Goal: Task Accomplishment & Management: Use online tool/utility

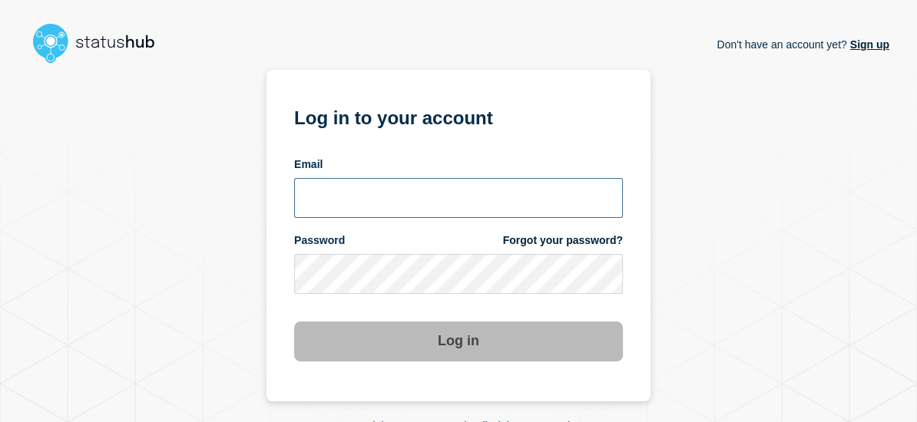
type input "[PERSON_NAME][EMAIL_ADDRESS][PERSON_NAME][DOMAIN_NAME]"
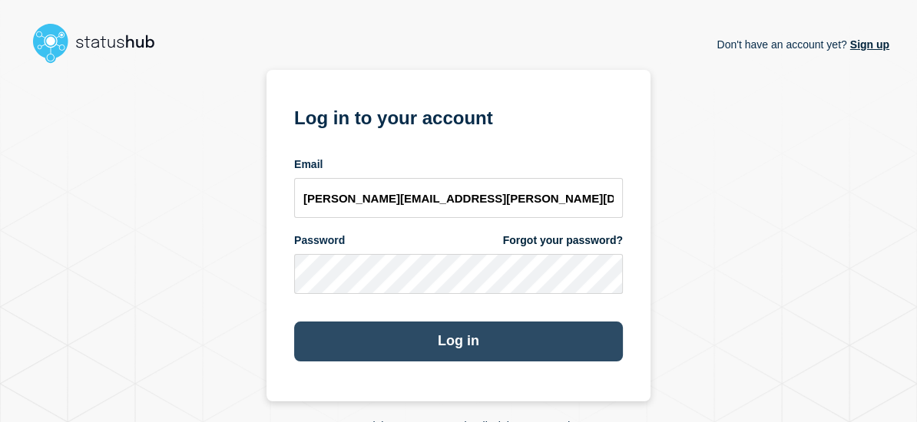
click at [383, 351] on button "Log in" at bounding box center [458, 342] width 329 height 40
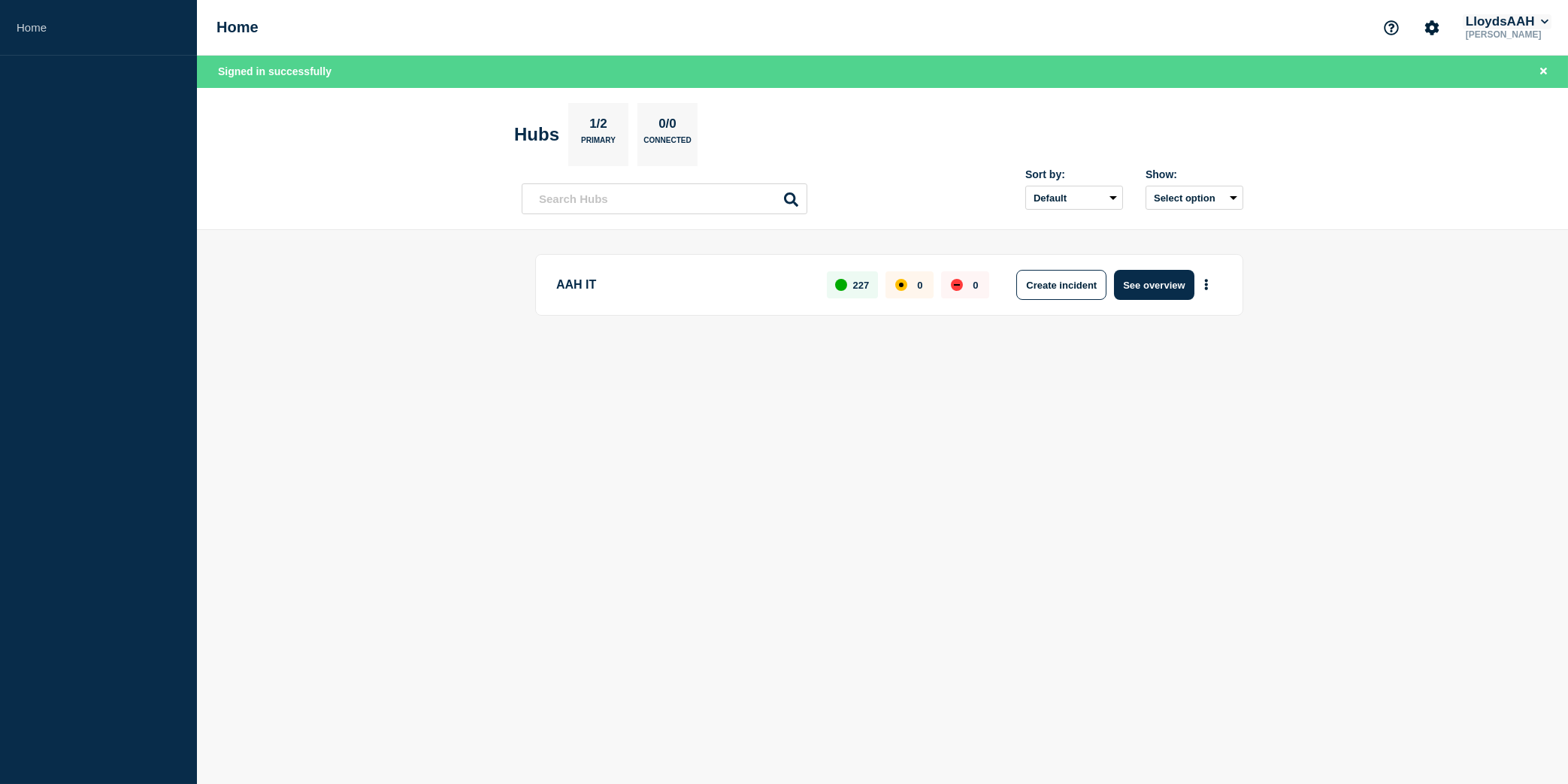
click at [908, 18] on button "LloydsAAH" at bounding box center [1506, 22] width 89 height 15
click at [908, 69] on button "Kocho" at bounding box center [1498, 74] width 41 height 15
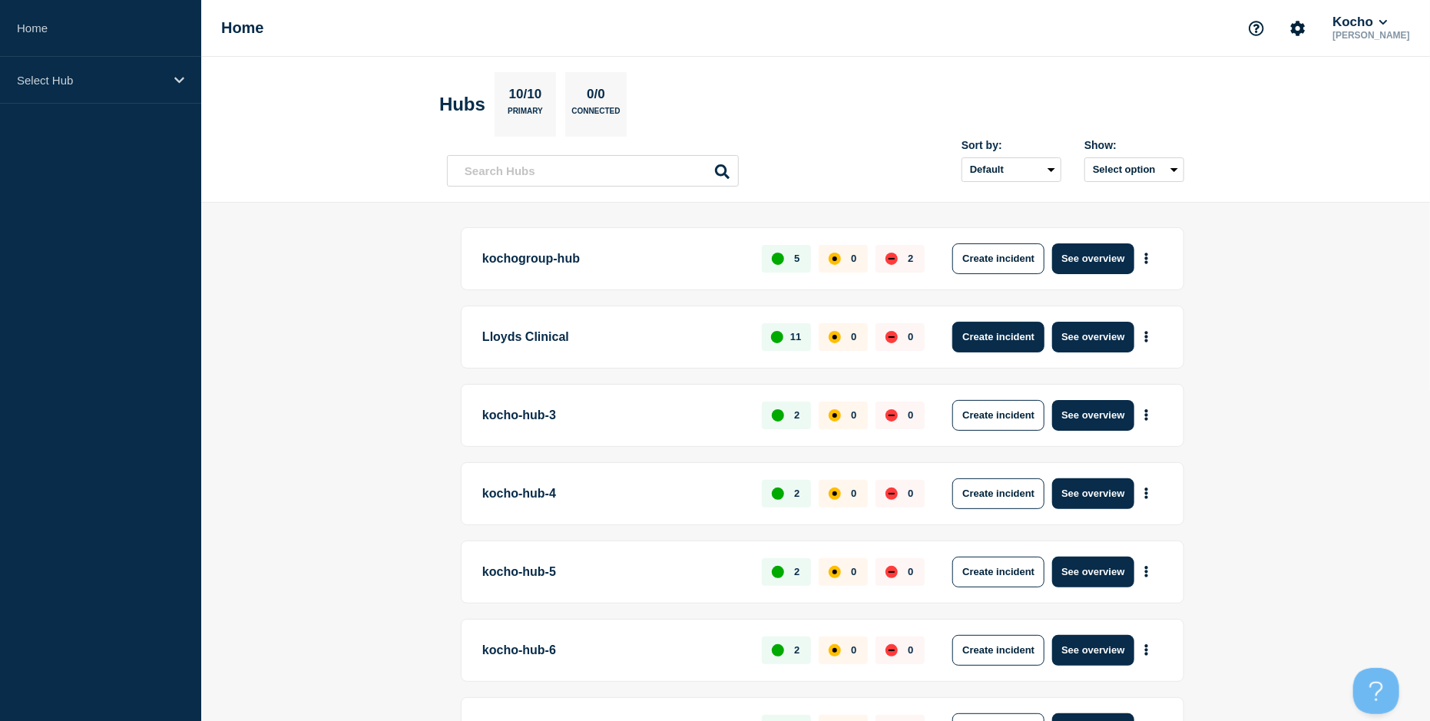
click at [997, 339] on button "Create incident" at bounding box center [998, 337] width 92 height 31
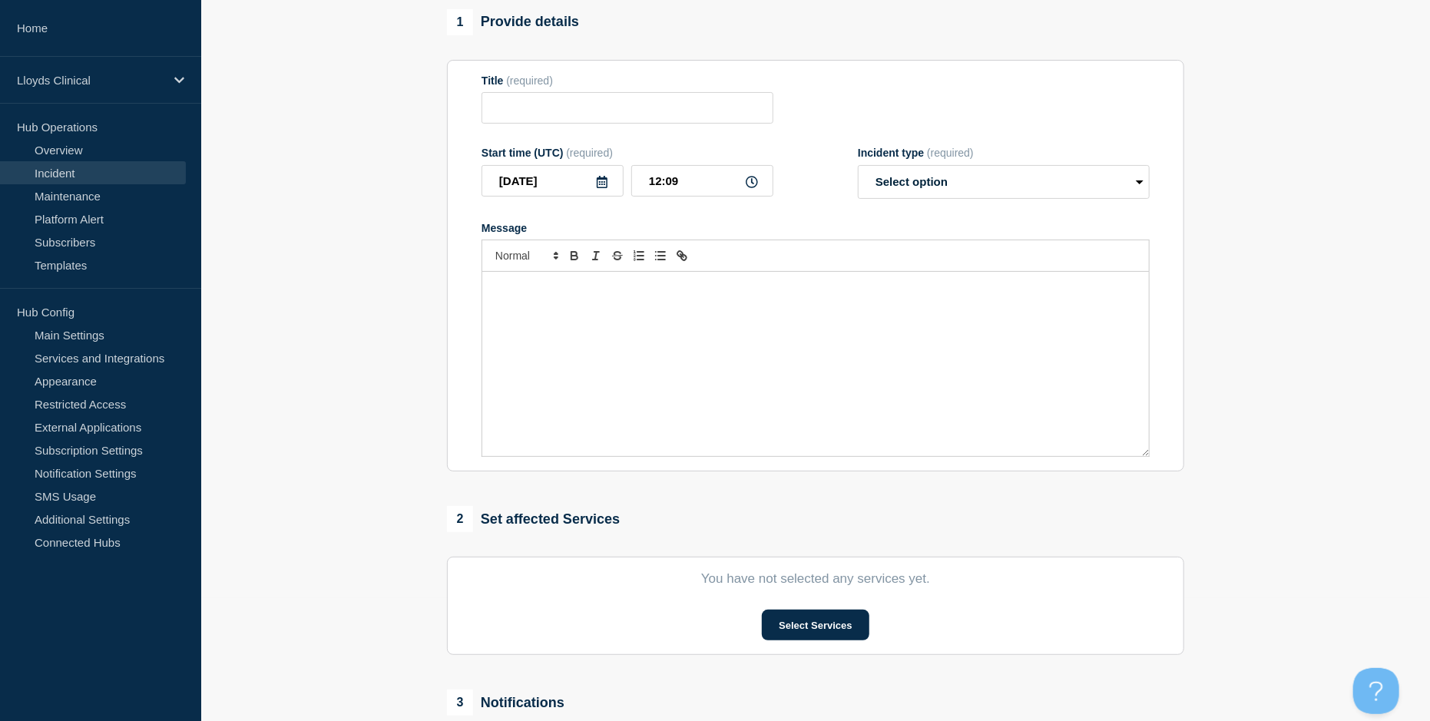
scroll to position [354, 0]
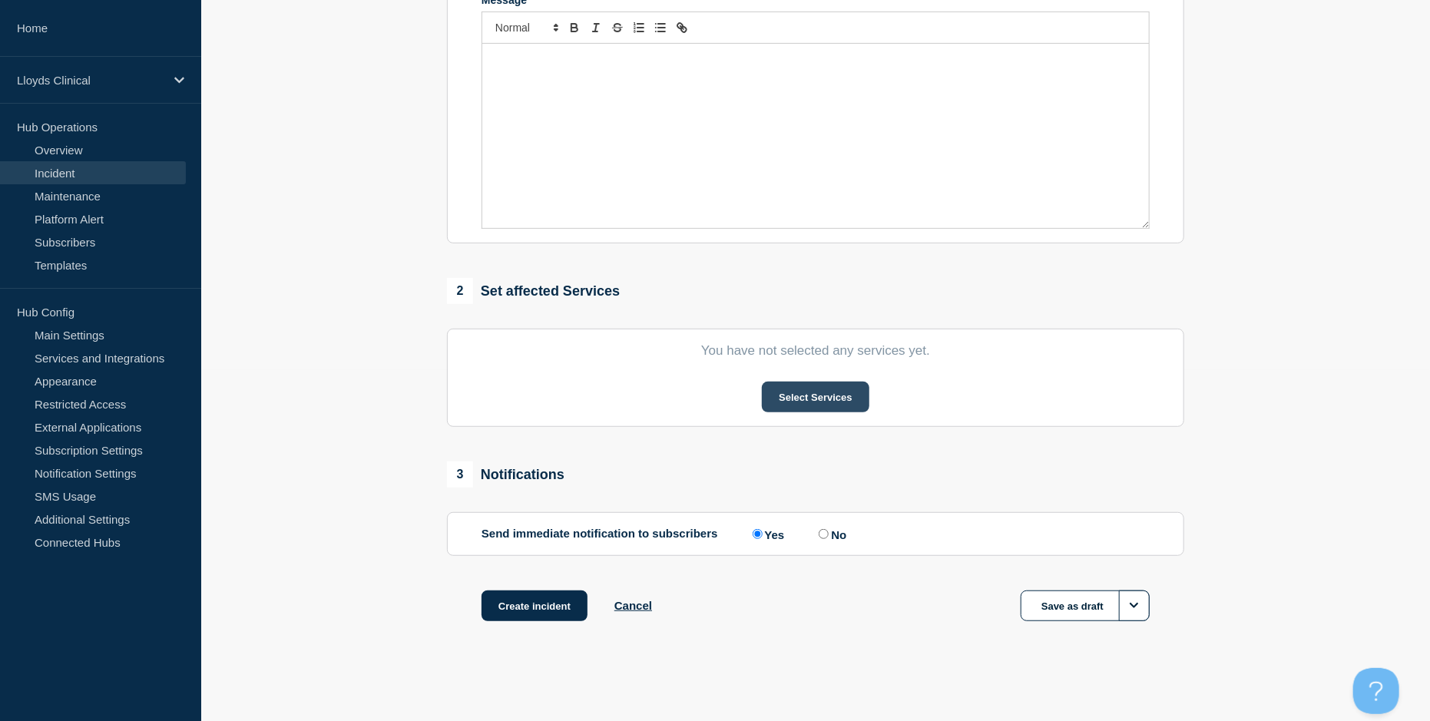
click at [781, 395] on button "Select Services" at bounding box center [815, 397] width 107 height 31
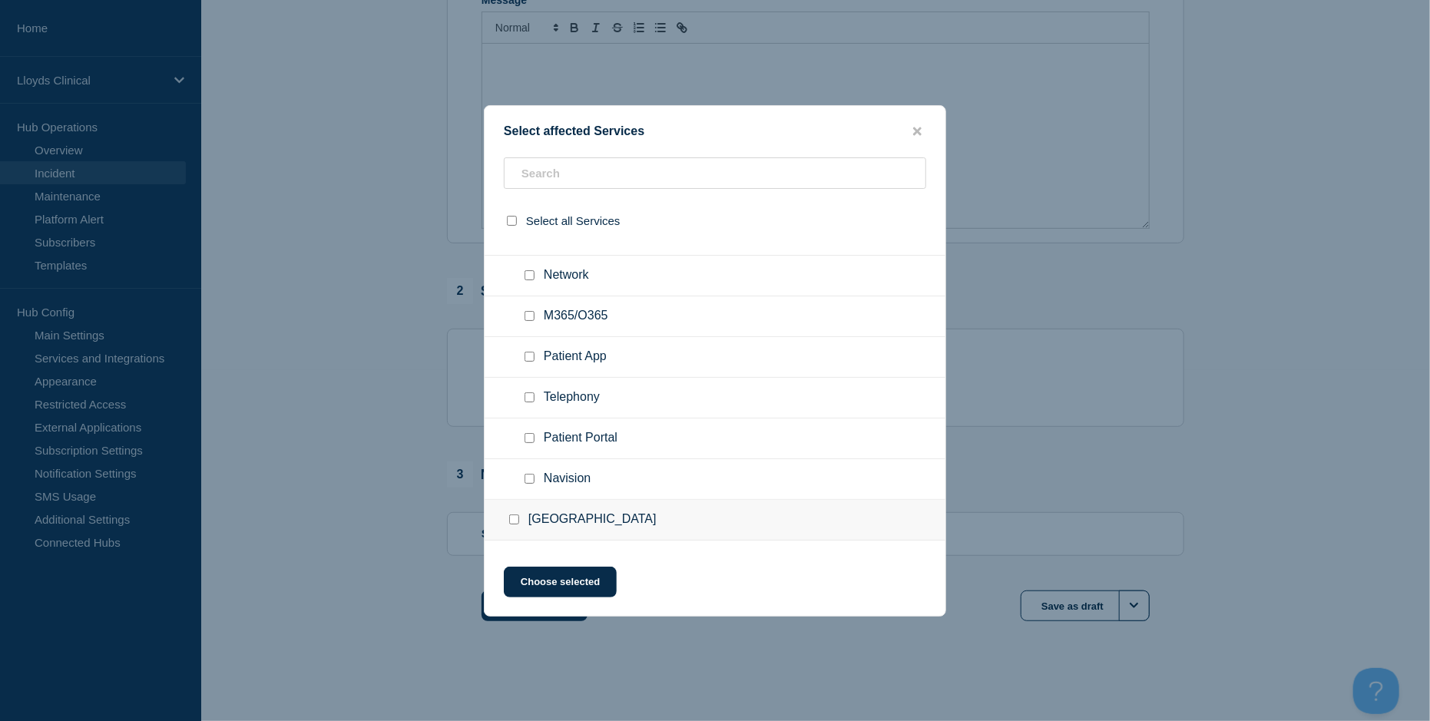
scroll to position [0, 0]
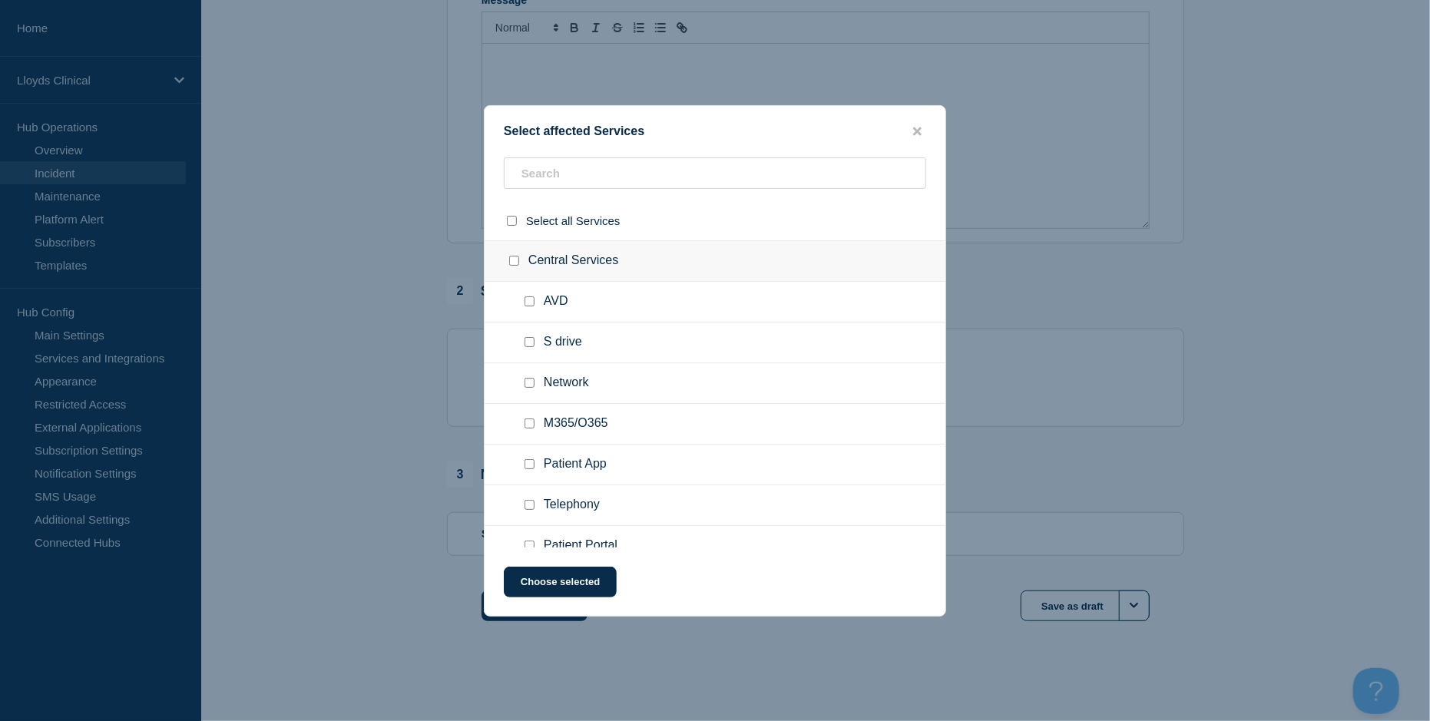
click at [924, 124] on button "close button" at bounding box center [917, 131] width 18 height 15
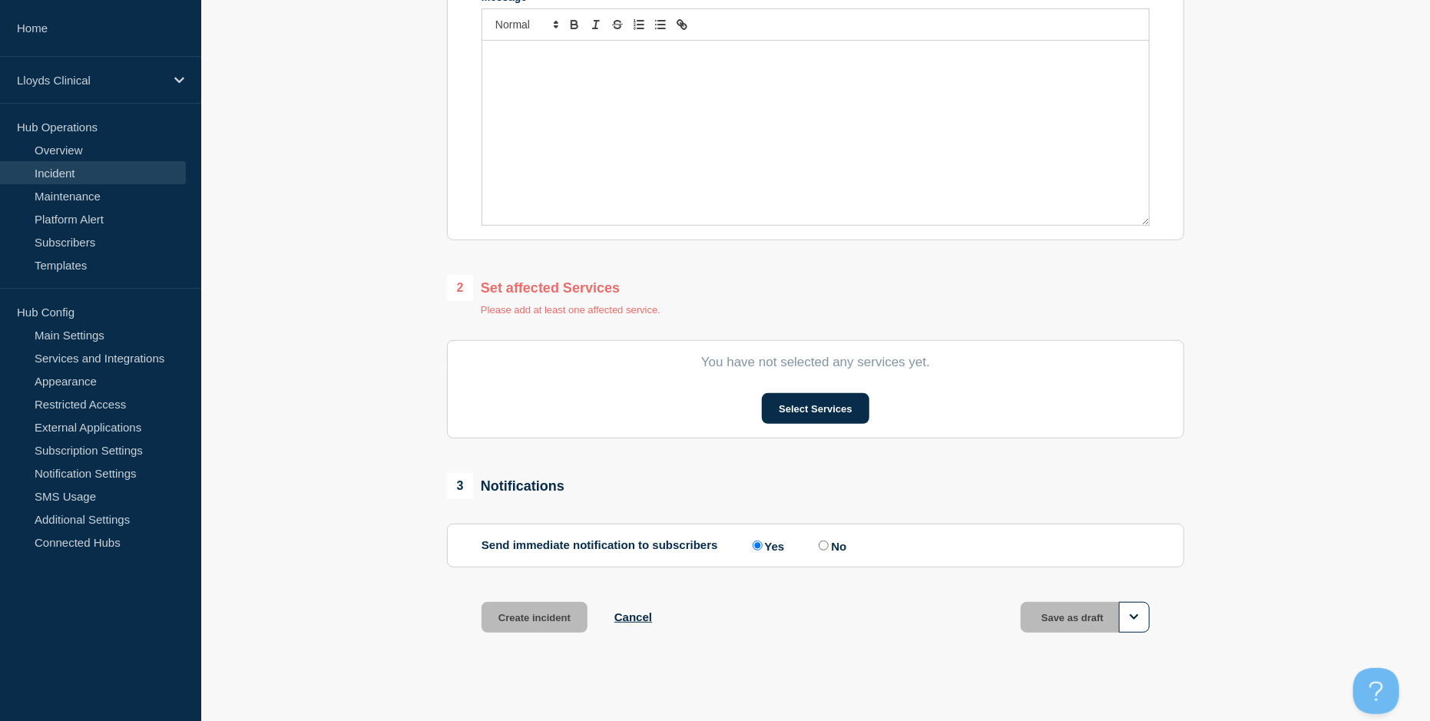
click at [915, 131] on div "Message" at bounding box center [815, 133] width 666 height 184
